Goal: Task Accomplishment & Management: Manage account settings

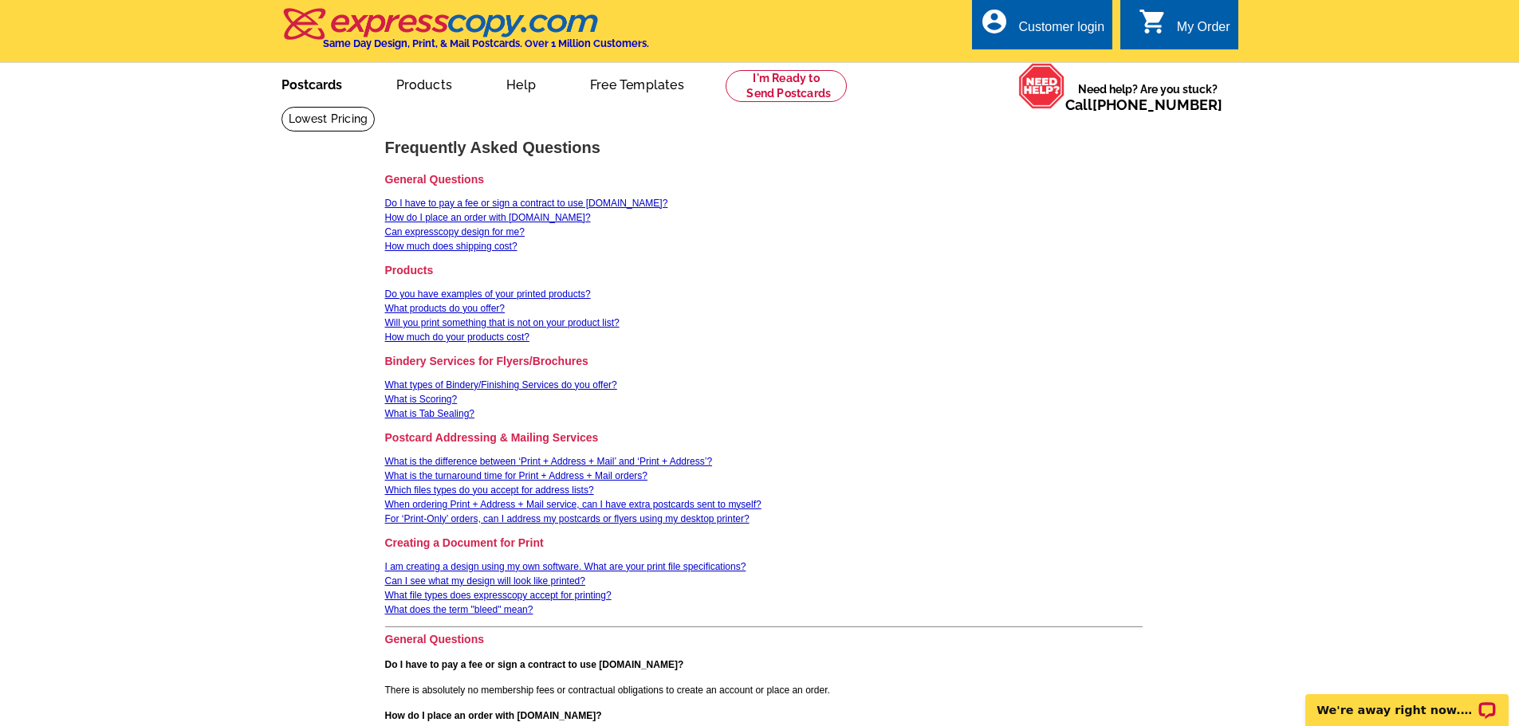
click at [298, 86] on link "Postcards" at bounding box center [312, 83] width 112 height 37
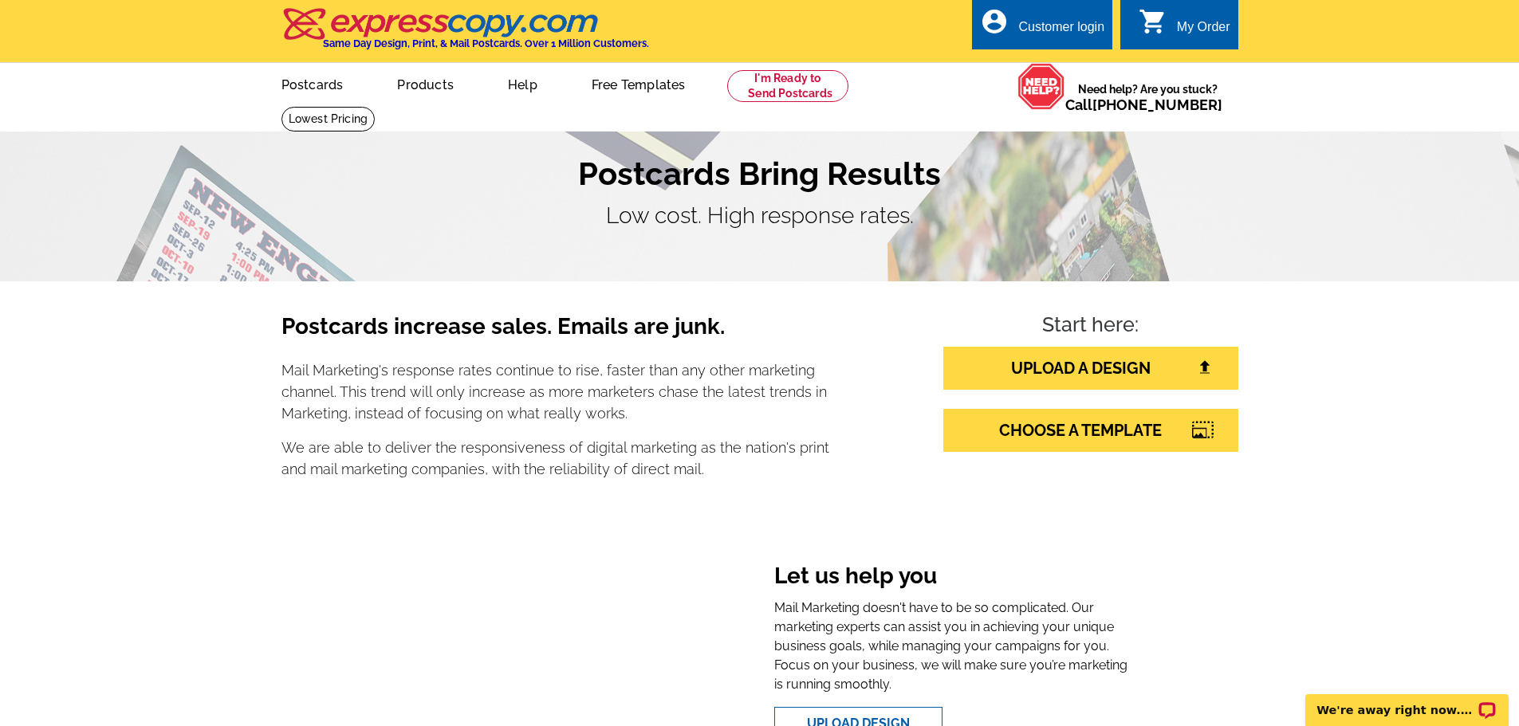
click at [1065, 29] on div "Customer login" at bounding box center [1061, 31] width 86 height 22
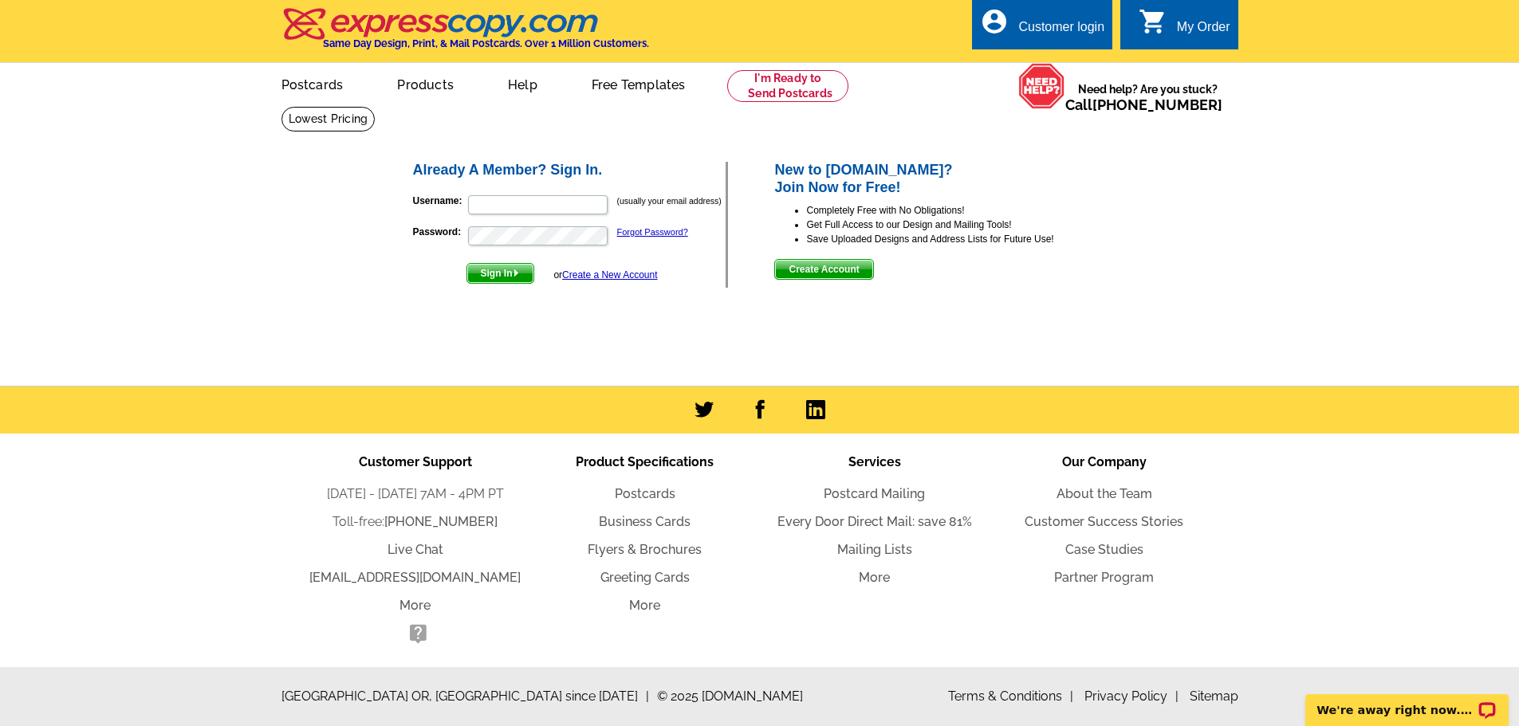
type input "[EMAIL_ADDRESS][DOMAIN_NAME]"
click at [490, 273] on span "Sign In" at bounding box center [500, 273] width 66 height 19
